Goal: Obtain resource: Obtain resource

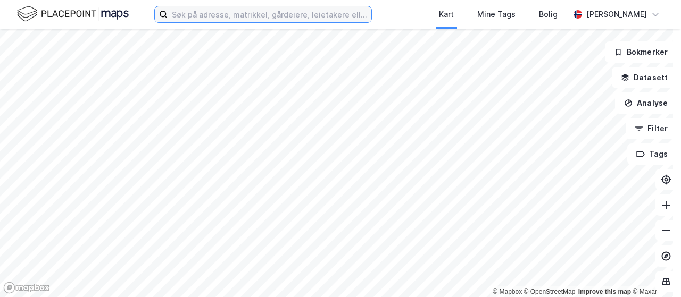
click at [287, 12] on input at bounding box center [270, 14] width 204 height 16
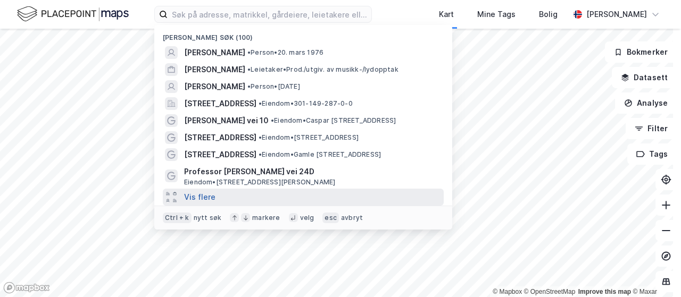
click at [205, 197] on button "Vis flere" at bounding box center [199, 197] width 31 height 13
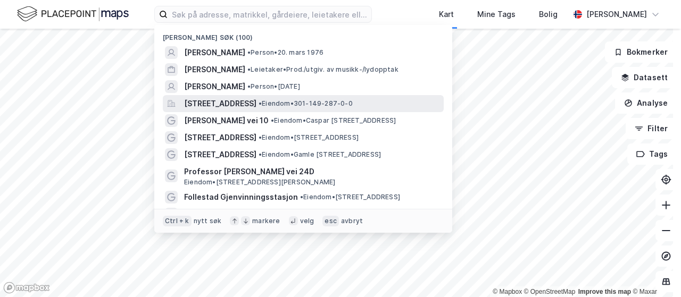
click at [232, 102] on span "[STREET_ADDRESS]" at bounding box center [220, 103] width 72 height 13
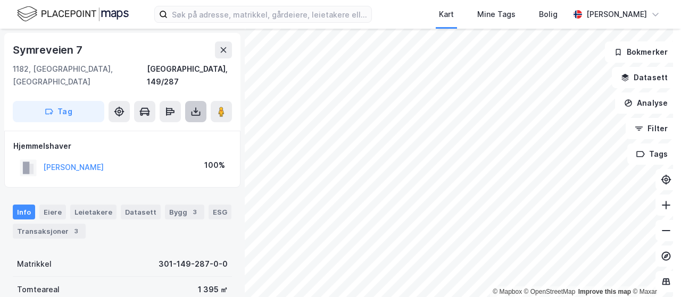
click at [203, 101] on button at bounding box center [195, 111] width 21 height 21
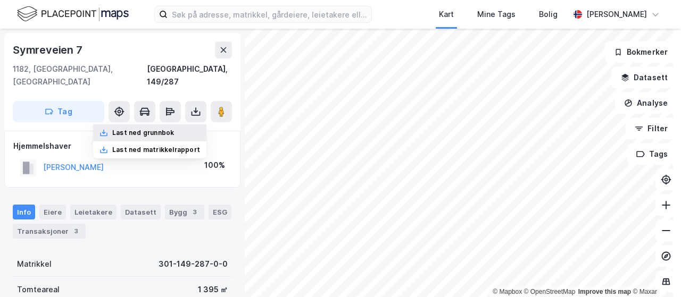
click at [145, 129] on div "Last ned grunnbok" at bounding box center [143, 133] width 62 height 9
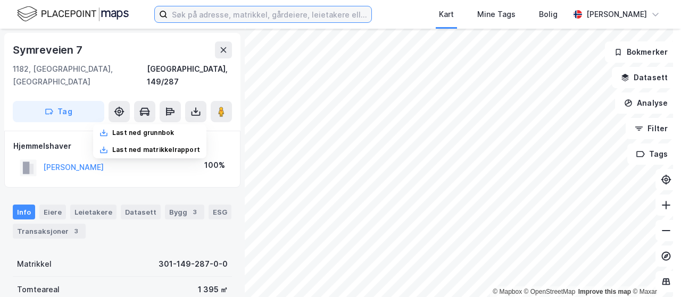
click at [319, 13] on input at bounding box center [270, 14] width 204 height 16
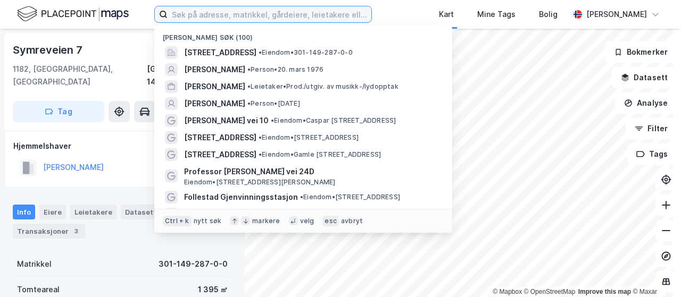
click at [215, 13] on input at bounding box center [270, 14] width 204 height 16
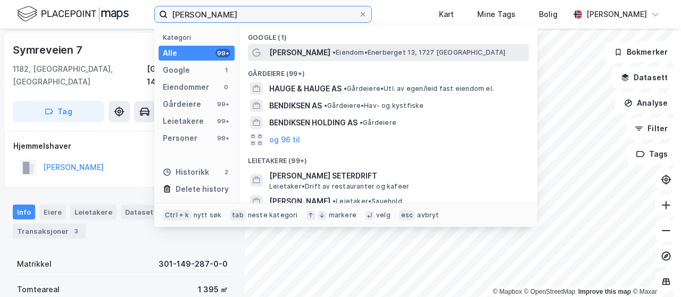
type input "[PERSON_NAME]"
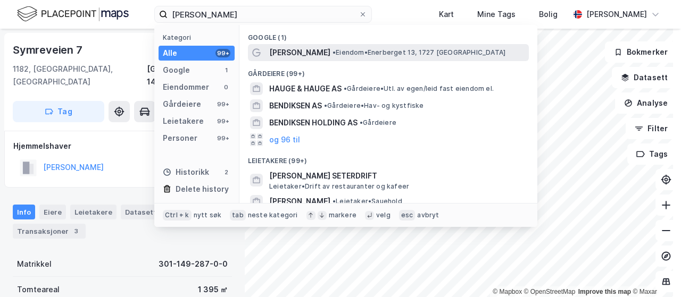
click at [330, 52] on span "[PERSON_NAME]" at bounding box center [299, 52] width 61 height 13
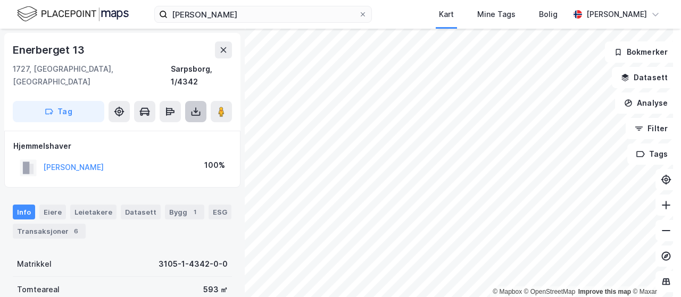
click at [195, 106] on icon at bounding box center [195, 111] width 11 height 11
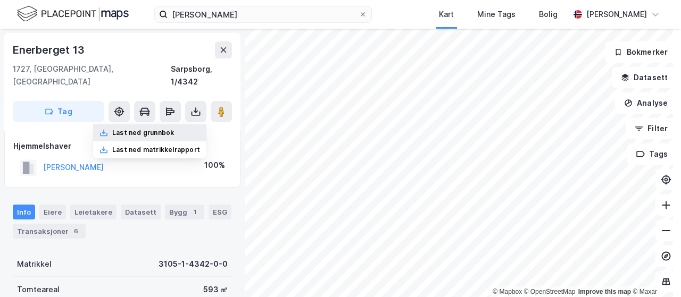
click at [157, 129] on div "Last ned grunnbok" at bounding box center [143, 133] width 62 height 9
